Goal: Check status: Check status

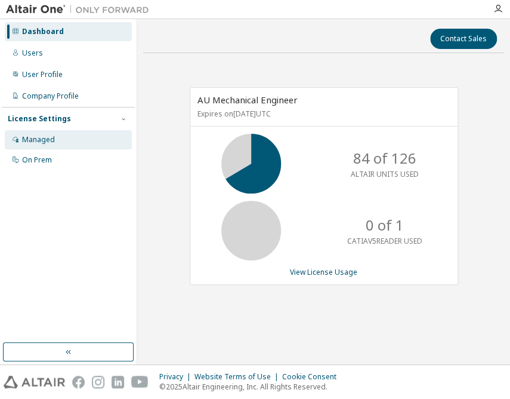
click at [48, 141] on div "Managed" at bounding box center [38, 140] width 33 height 10
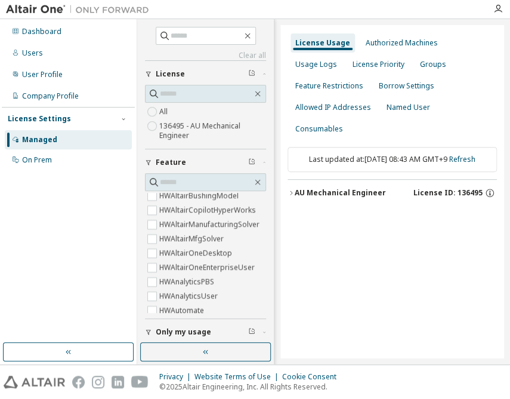
scroll to position [217, 0]
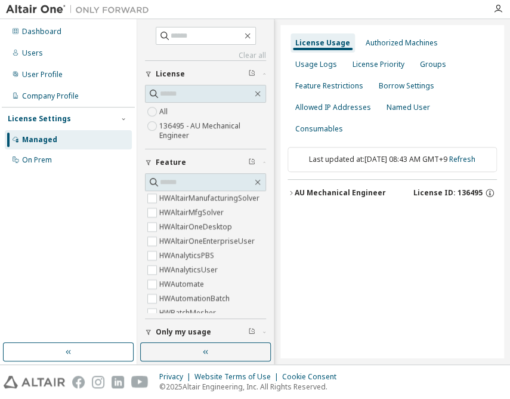
click at [169, 329] on span "Only my usage" at bounding box center [183, 332] width 55 height 10
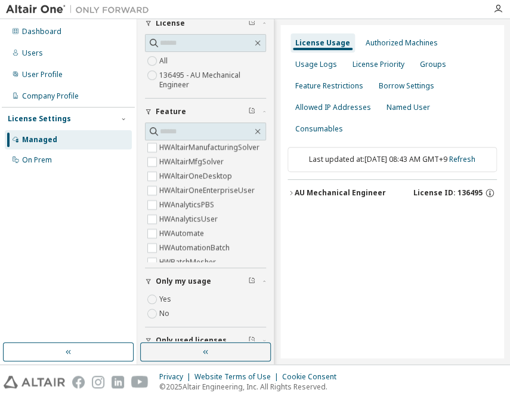
scroll to position [90, 0]
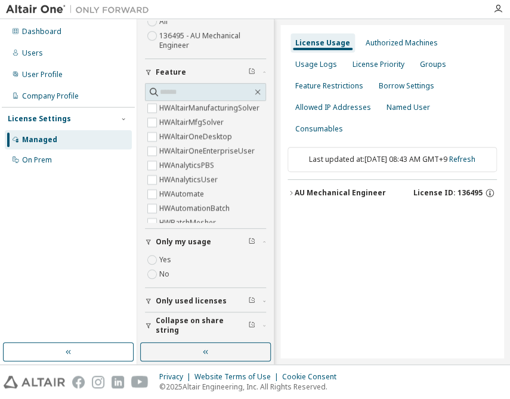
click at [345, 188] on div "AU Mechanical Engineer" at bounding box center [340, 193] width 91 height 10
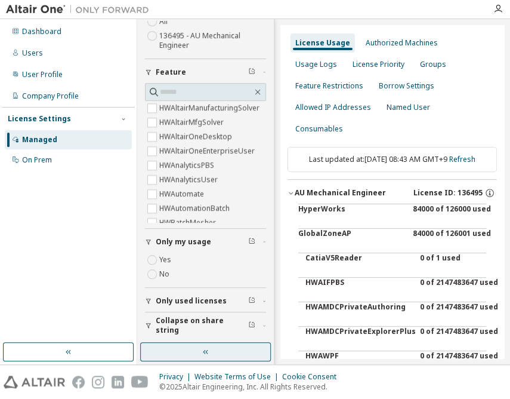
click at [201, 351] on icon "button" at bounding box center [206, 352] width 10 height 10
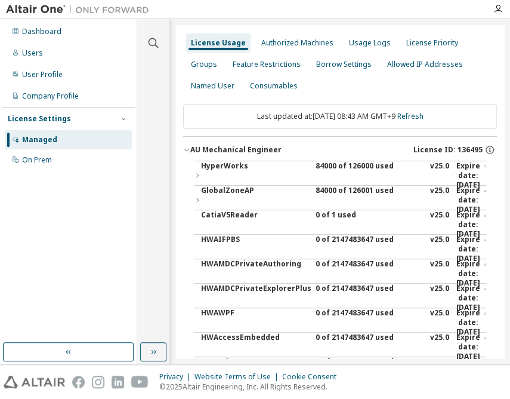
click at [353, 163] on div "84000 of 126000 used" at bounding box center [369, 175] width 107 height 29
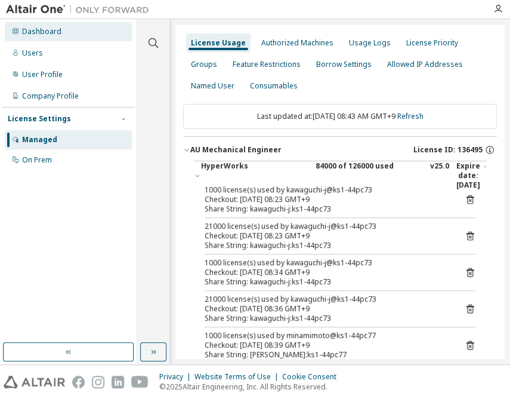
click at [39, 32] on div "Dashboard" at bounding box center [41, 32] width 39 height 10
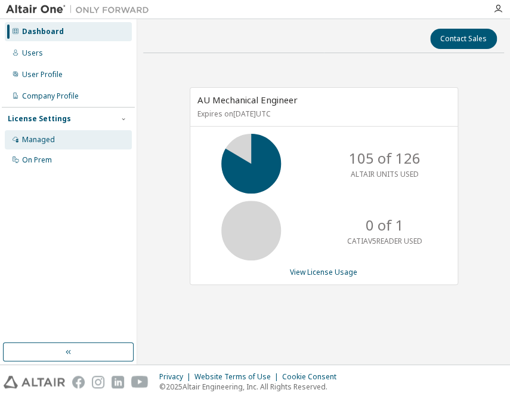
drag, startPoint x: 30, startPoint y: 132, endPoint x: 36, endPoint y: 132, distance: 6.6
click at [30, 132] on div "Managed" at bounding box center [68, 139] width 127 height 19
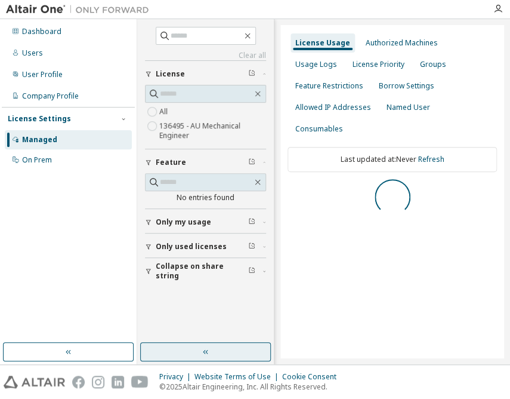
click at [174, 349] on button "button" at bounding box center [205, 351] width 131 height 19
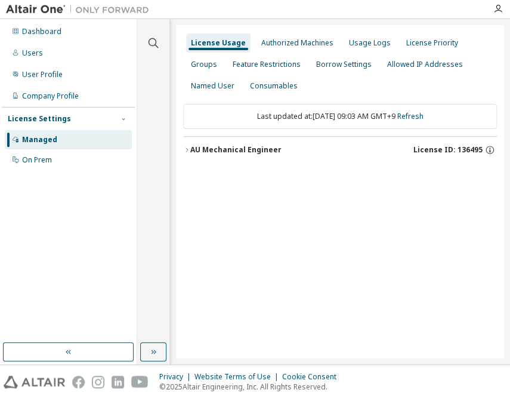
click at [257, 146] on div "AU Mechanical Engineer" at bounding box center [235, 150] width 91 height 10
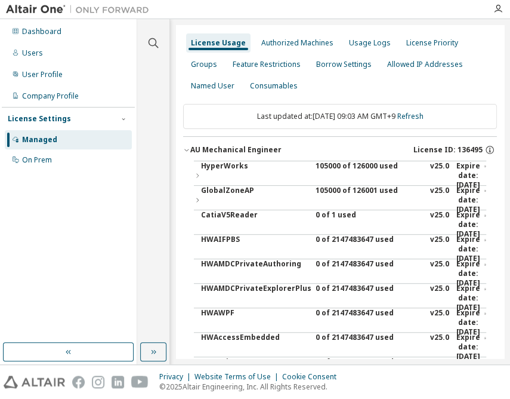
click at [368, 161] on div "105000 of 126000 used" at bounding box center [369, 175] width 107 height 29
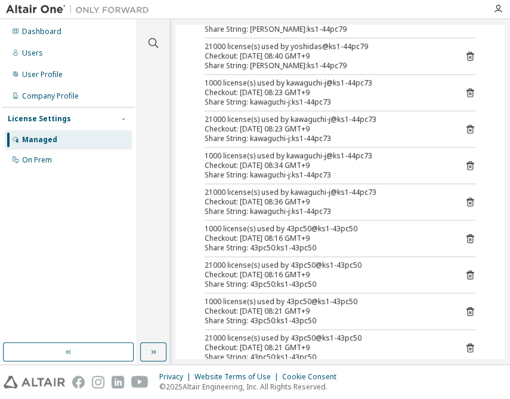
scroll to position [380, 0]
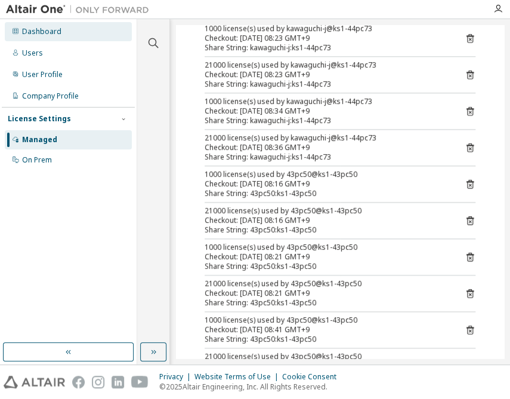
click at [47, 27] on div "Dashboard" at bounding box center [41, 32] width 39 height 10
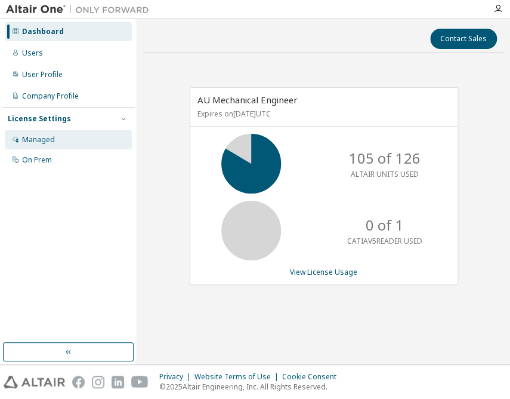
click at [46, 145] on div "Managed" at bounding box center [68, 139] width 127 height 19
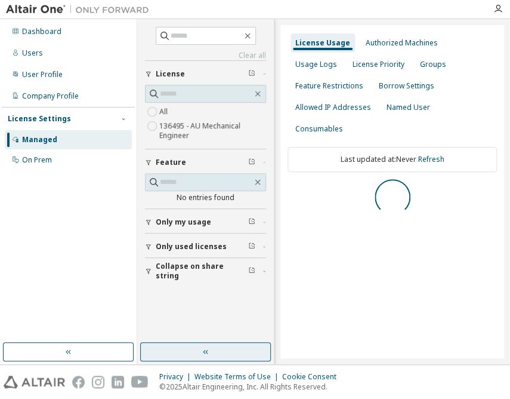
click at [230, 352] on button "button" at bounding box center [205, 351] width 131 height 19
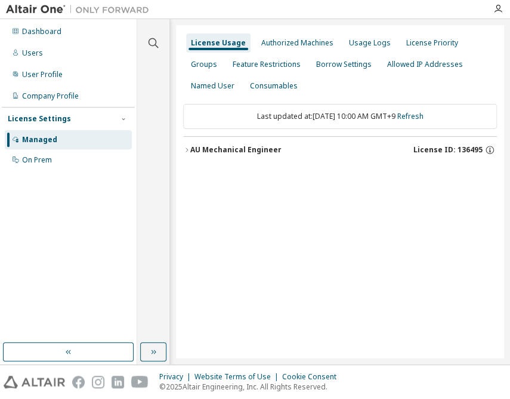
click at [249, 149] on div "AU Mechanical Engineer" at bounding box center [235, 150] width 91 height 10
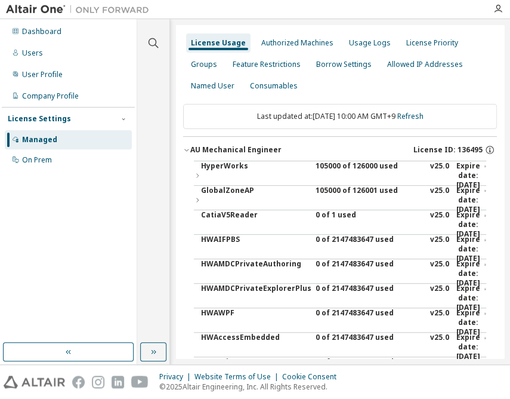
click at [320, 171] on div "105000 of 126000 used" at bounding box center [369, 175] width 107 height 29
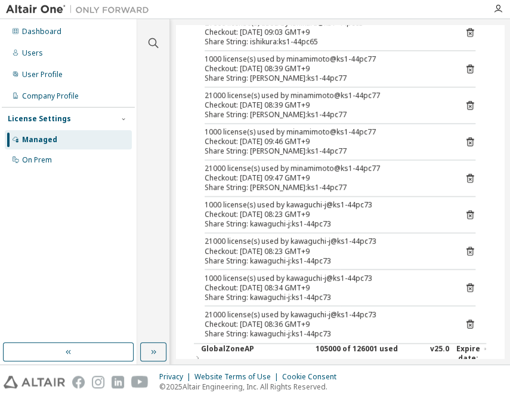
scroll to position [597, 0]
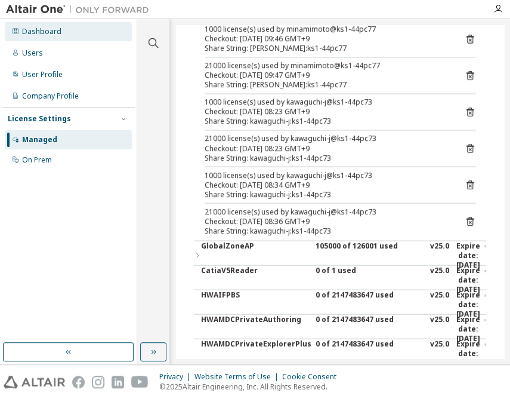
click at [54, 33] on div "Dashboard" at bounding box center [41, 32] width 39 height 10
